Goal: Information Seeking & Learning: Learn about a topic

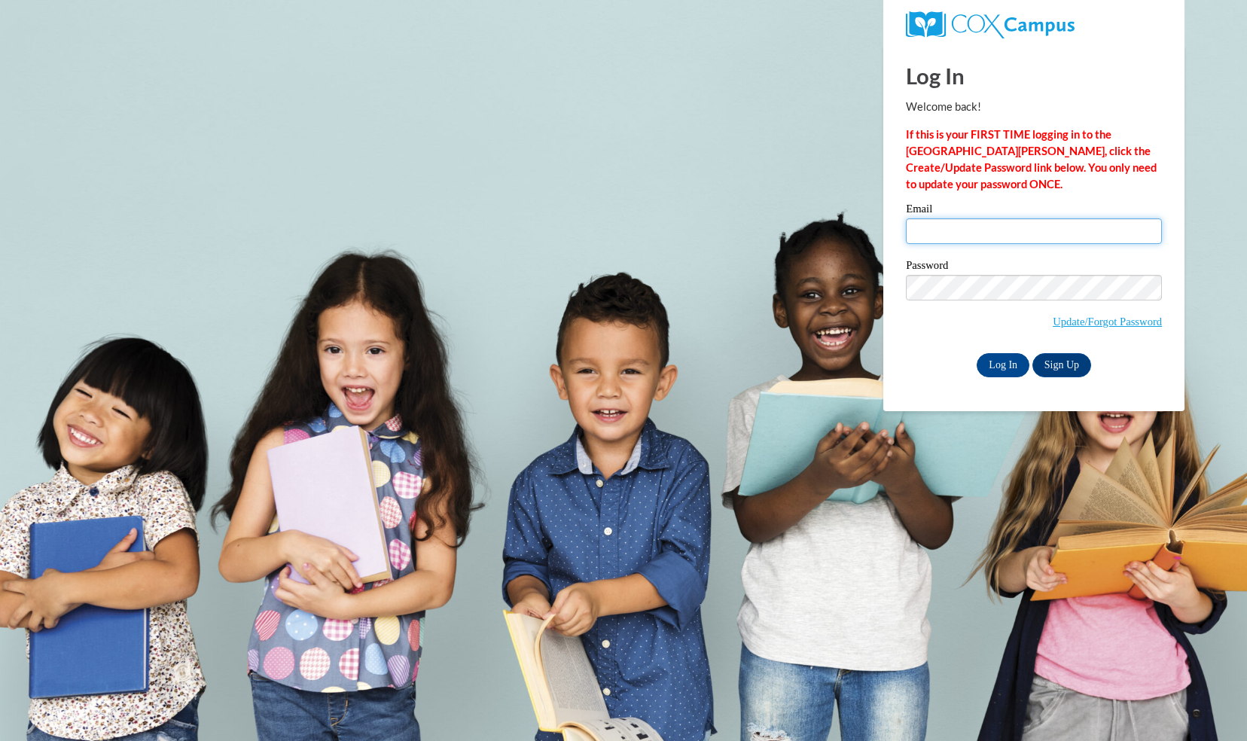
type input "jking@stpaulsgb.org"
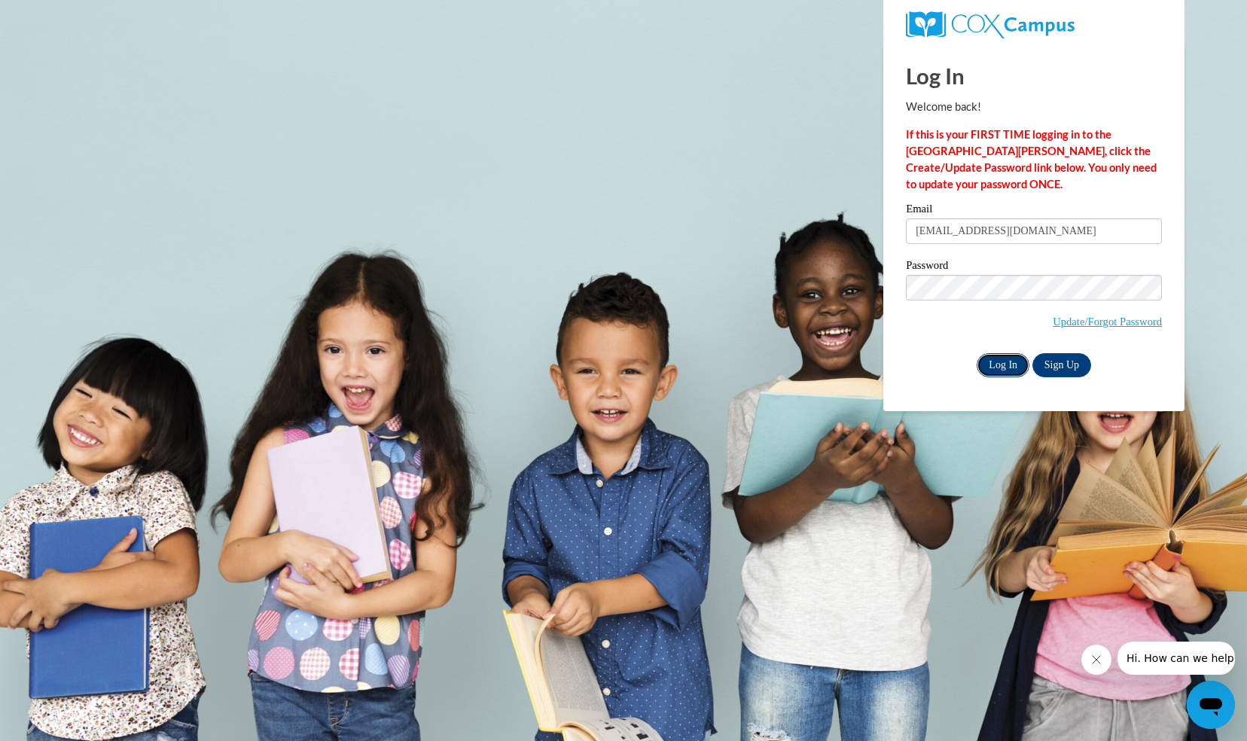
click at [1007, 366] on input "Log In" at bounding box center [1002, 365] width 53 height 24
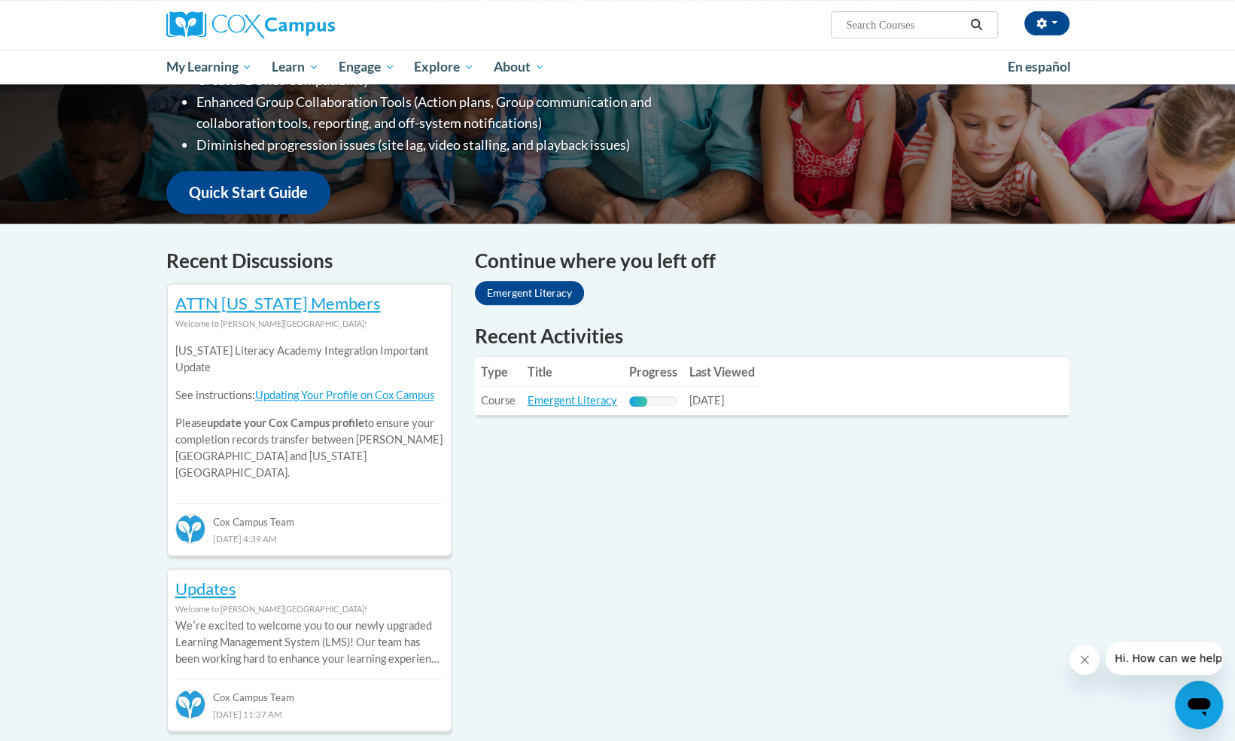
scroll to position [307, 0]
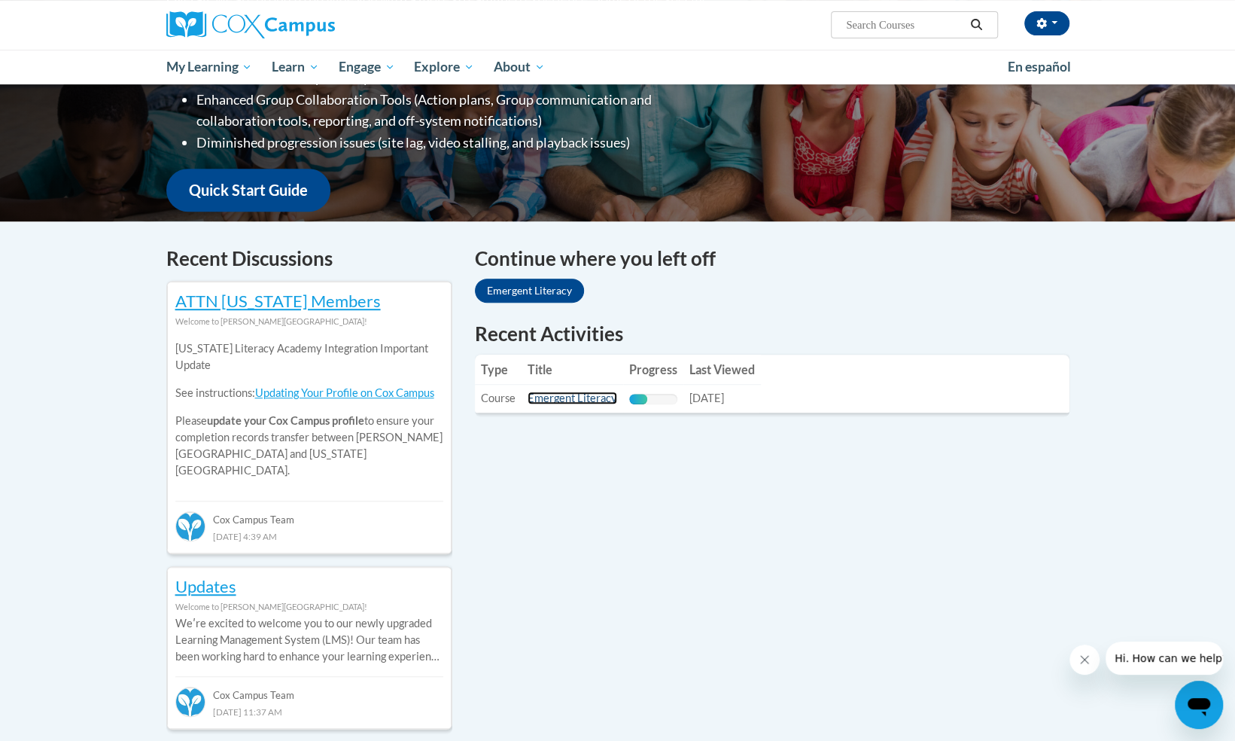
click at [586, 399] on link "Emergent Literacy" at bounding box center [573, 397] width 90 height 13
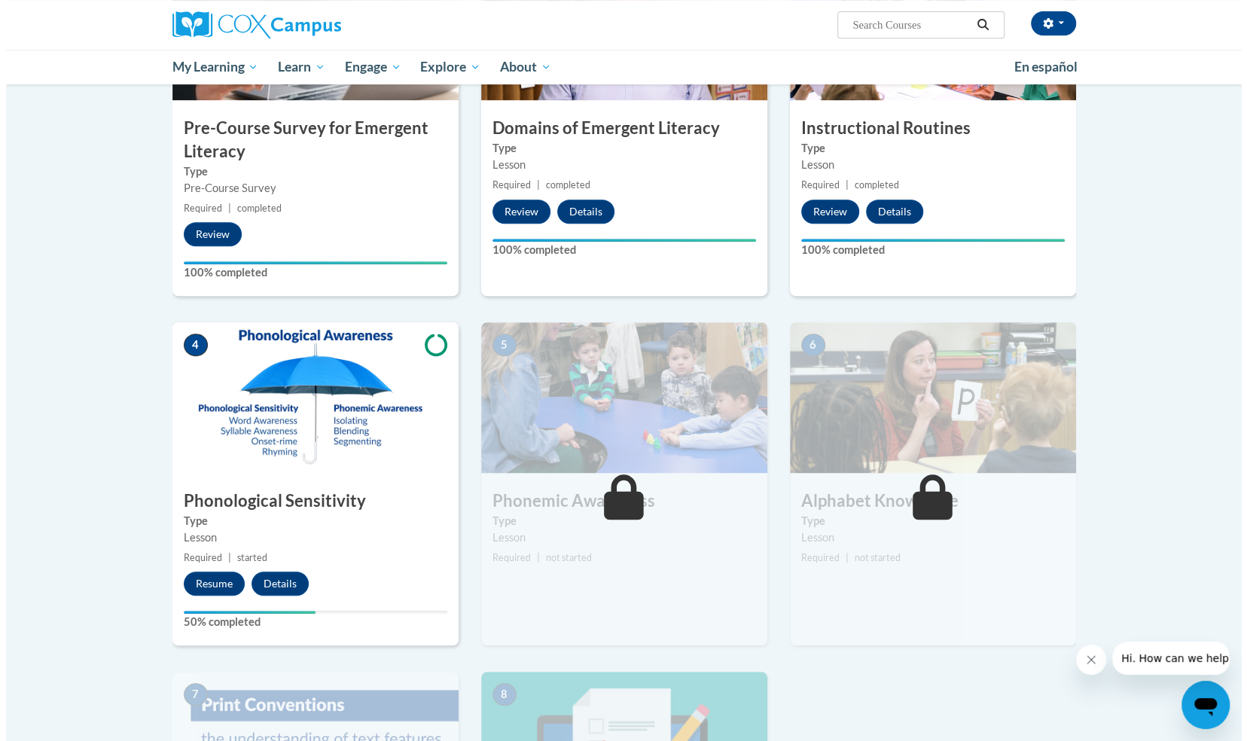
scroll to position [455, 0]
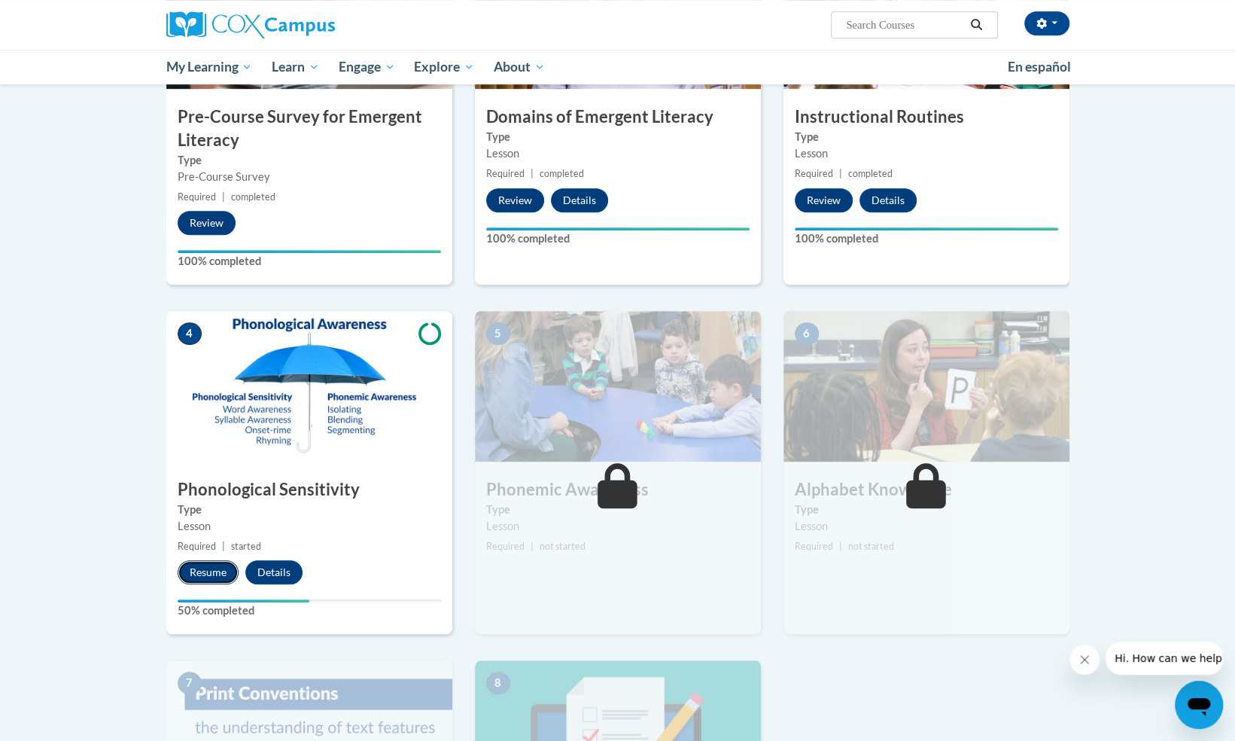
click at [194, 575] on button "Resume" at bounding box center [208, 572] width 61 height 24
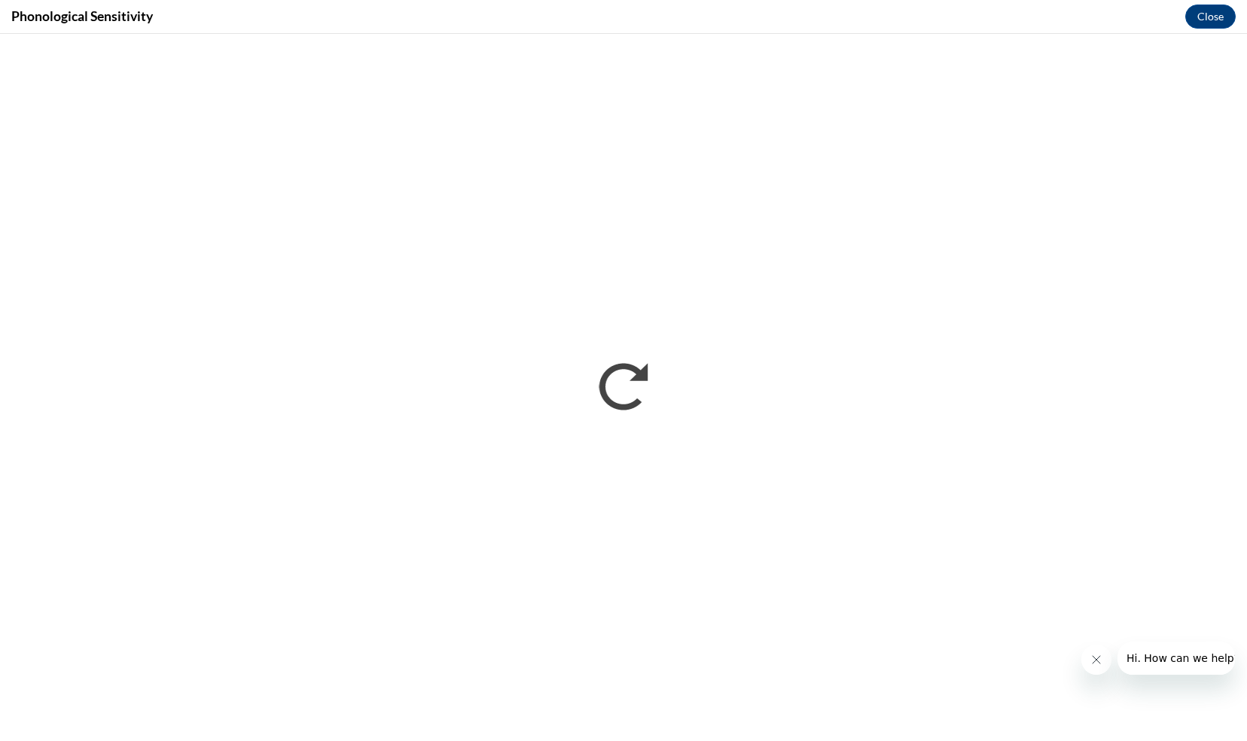
scroll to position [0, 0]
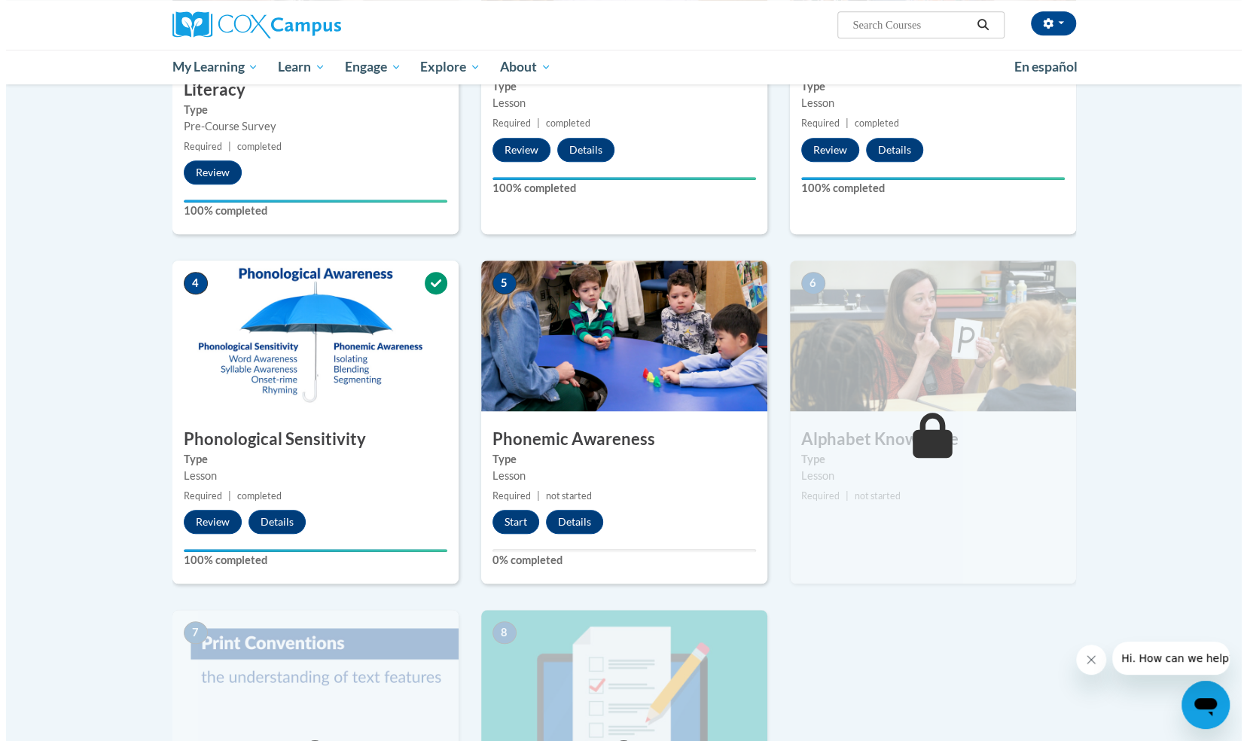
scroll to position [507, 0]
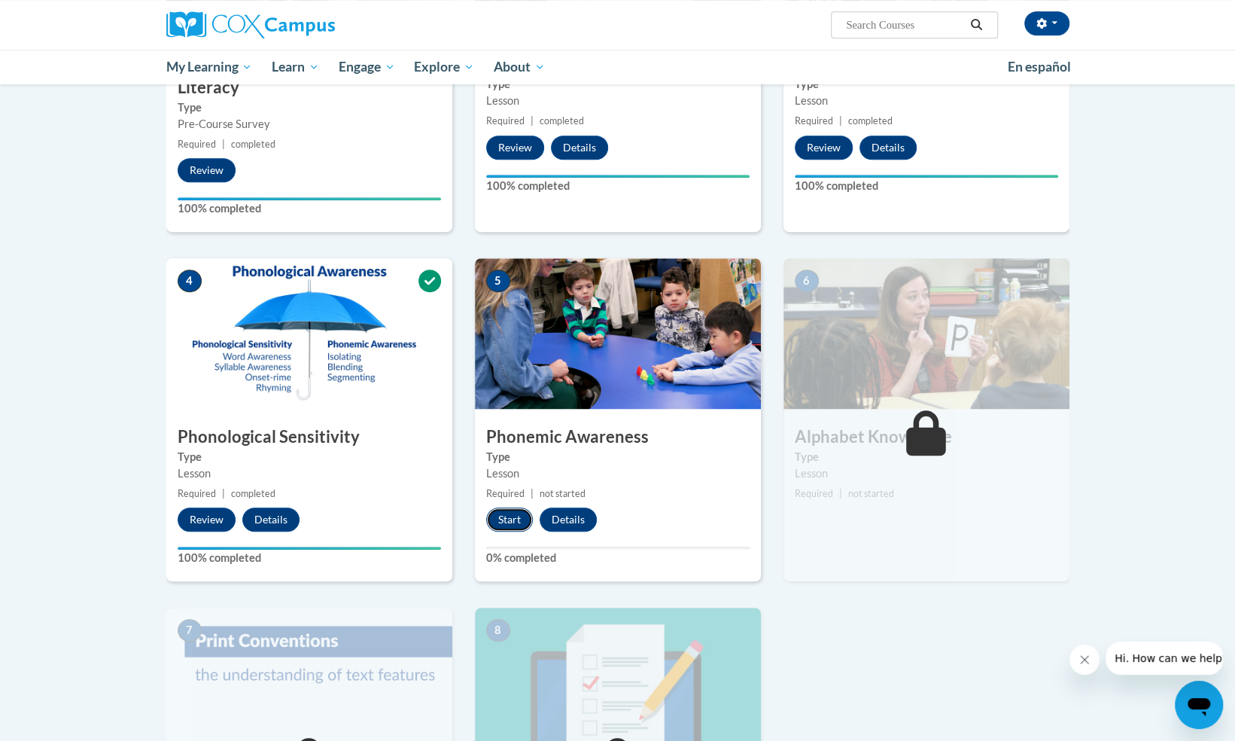
click at [507, 525] on button "Start" at bounding box center [509, 519] width 47 height 24
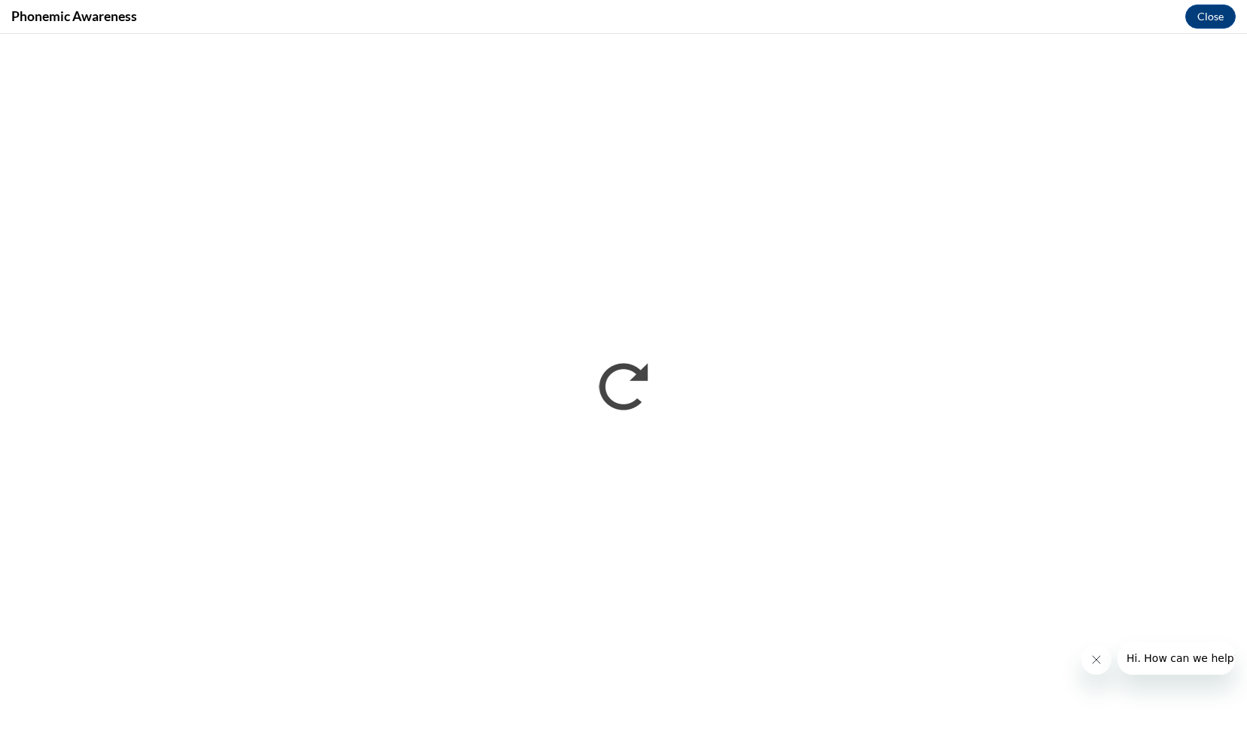
scroll to position [0, 0]
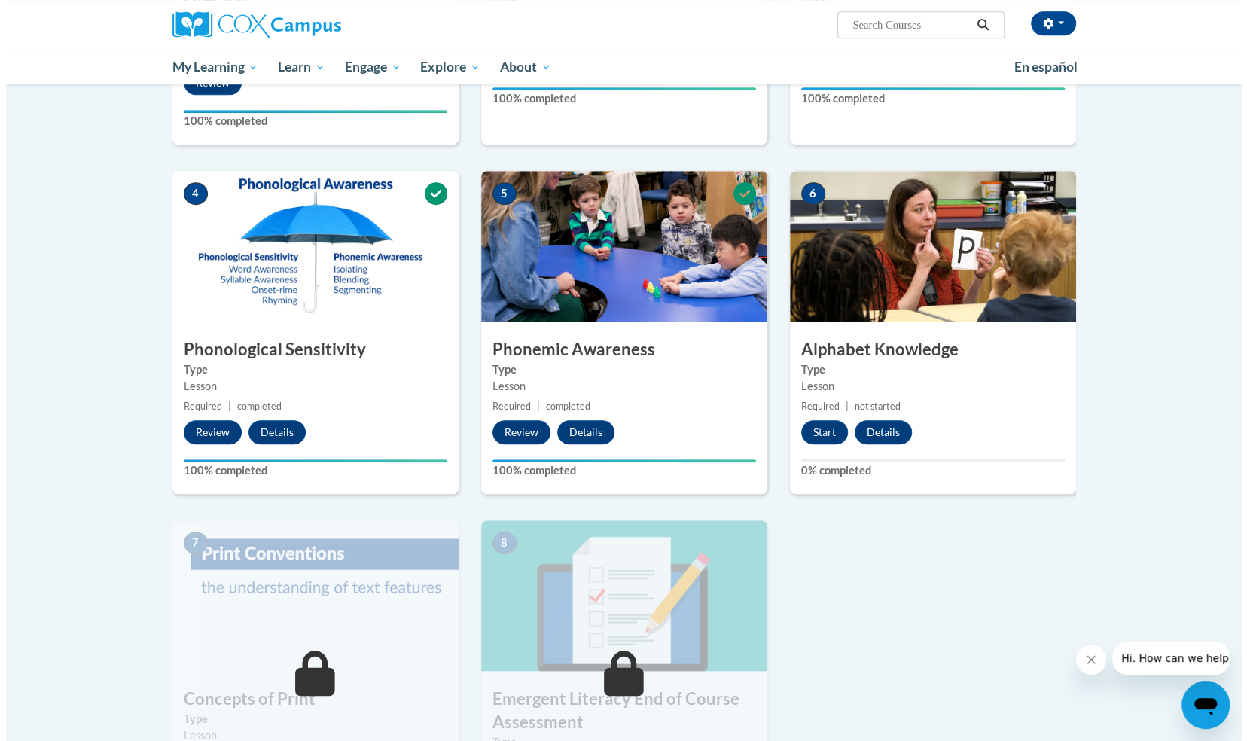
scroll to position [607, 0]
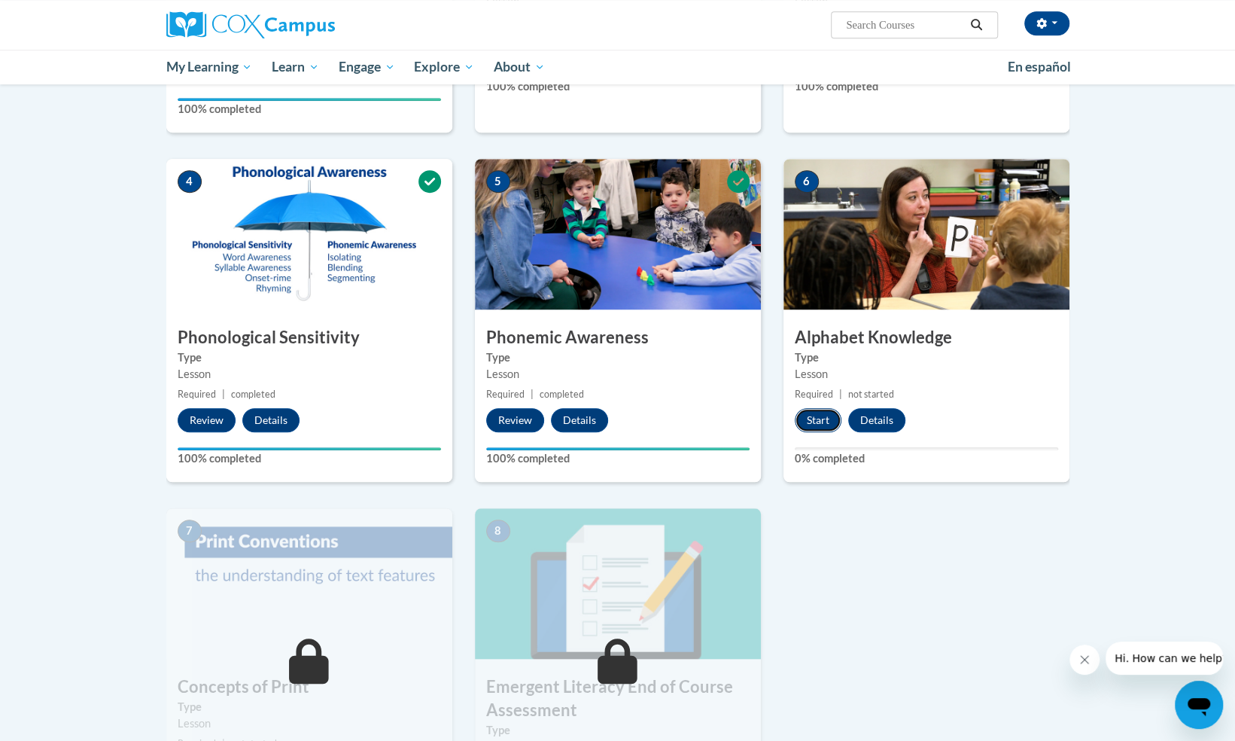
click at [822, 422] on button "Start" at bounding box center [818, 420] width 47 height 24
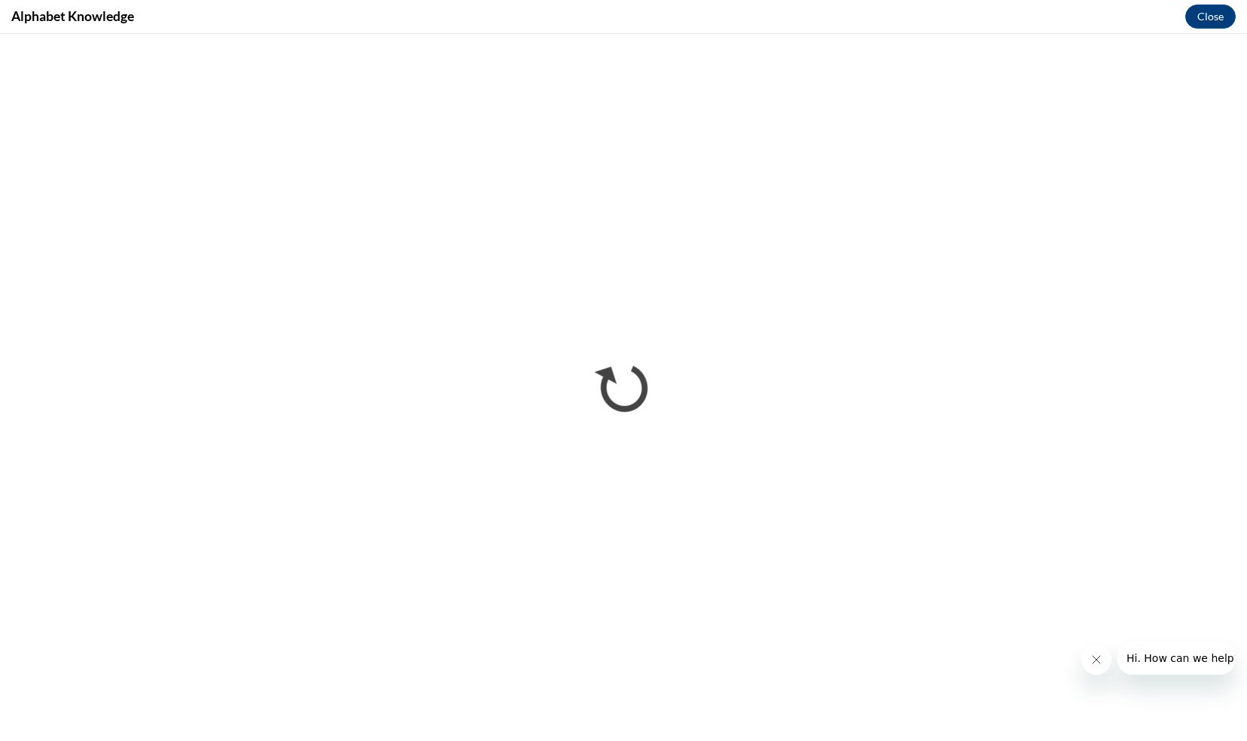
scroll to position [0, 0]
